Goal: Use online tool/utility

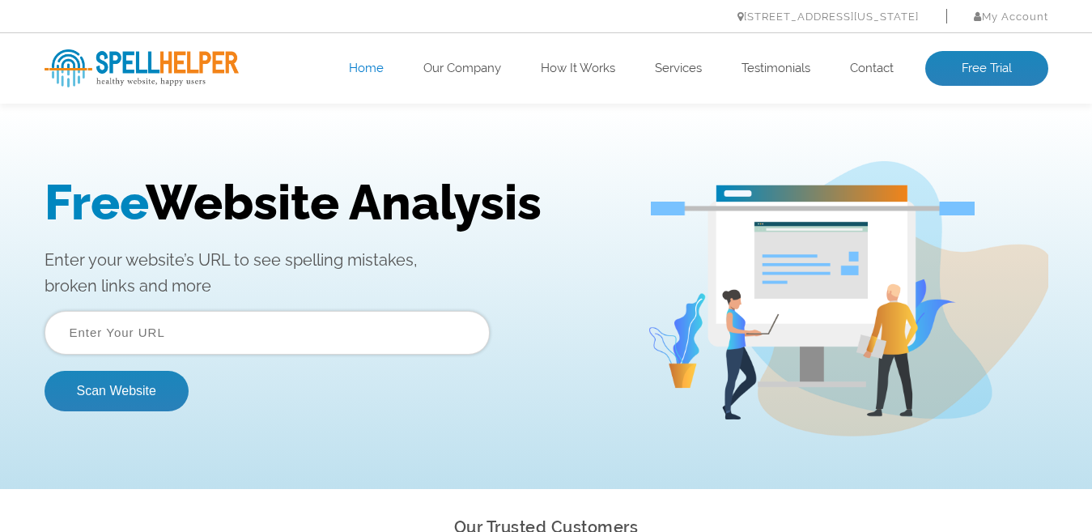
drag, startPoint x: 657, startPoint y: 119, endPoint x: 669, endPoint y: 117, distance: 12.4
click at [669, 117] on div "Free Website Analysis Enter your website’s URL to see spelling mistakes, broken…" at bounding box center [546, 298] width 1092 height 381
click at [732, 150] on div "Free Website Analysis Enter your website’s URL to see spelling mistakes, broken…" at bounding box center [546, 298] width 1092 height 381
